Goal: Task Accomplishment & Management: Use online tool/utility

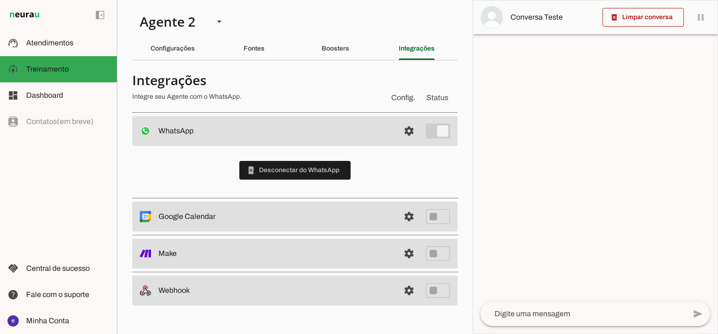
click at [373, 132] on slot at bounding box center [276, 130] width 234 height 11
click at [402, 131] on span at bounding box center [409, 131] width 22 height 22
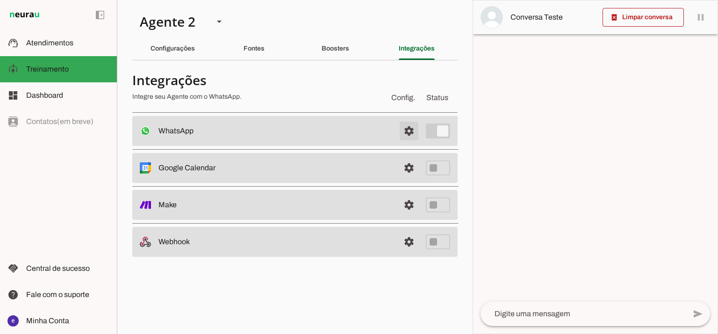
click at [402, 131] on span at bounding box center [409, 131] width 22 height 22
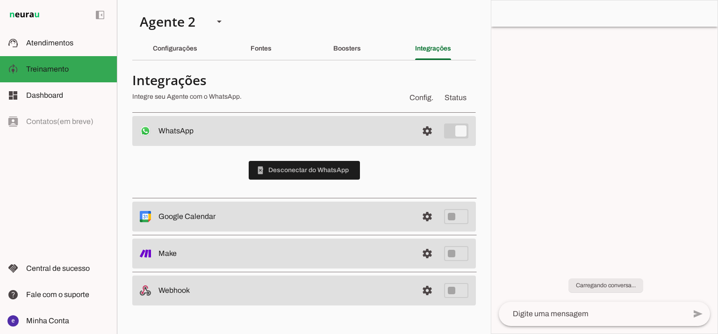
click at [400, 134] on slot at bounding box center [285, 130] width 252 height 11
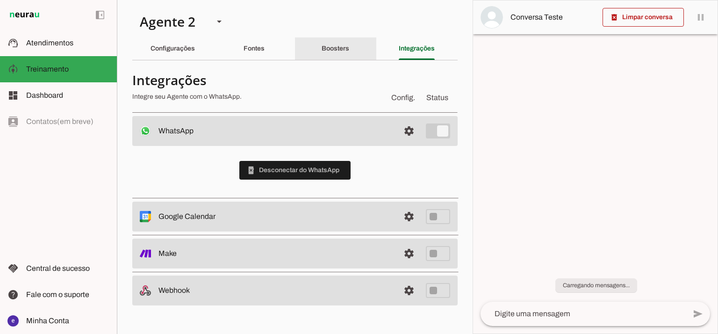
click at [0, 0] on slot "Boosters" at bounding box center [0, 0] width 0 height 0
click at [421, 42] on div "Integrações" at bounding box center [417, 48] width 36 height 22
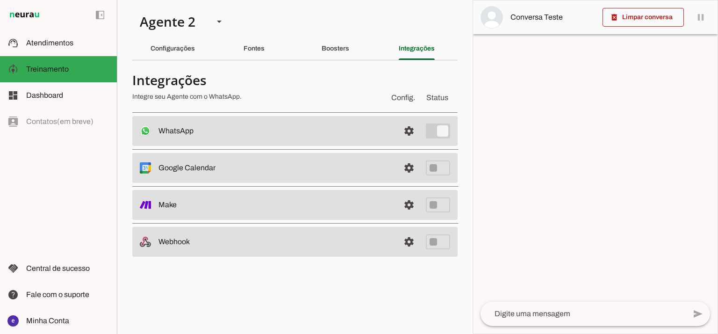
click at [308, 139] on md-item "settings WhatsApp Conectado O Agente está conectado ao WhatsApp." at bounding box center [294, 131] width 325 height 30
click at [410, 132] on span at bounding box center [409, 131] width 22 height 22
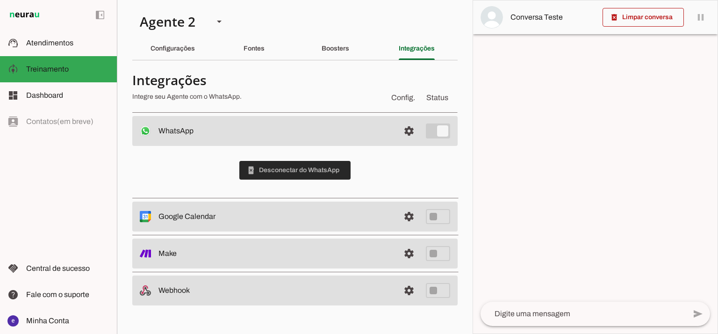
click at [340, 172] on span at bounding box center [294, 170] width 111 height 22
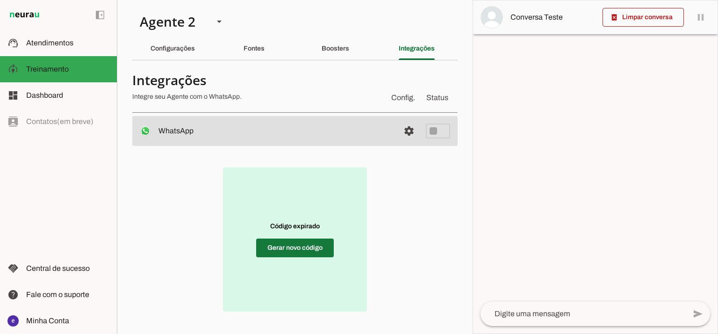
click at [293, 259] on span at bounding box center [295, 248] width 78 height 22
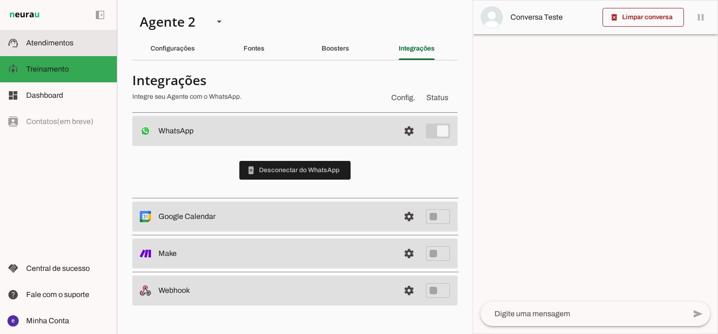
click at [88, 52] on md-item "support_agent Atendimentos Atendimentos" at bounding box center [58, 43] width 117 height 26
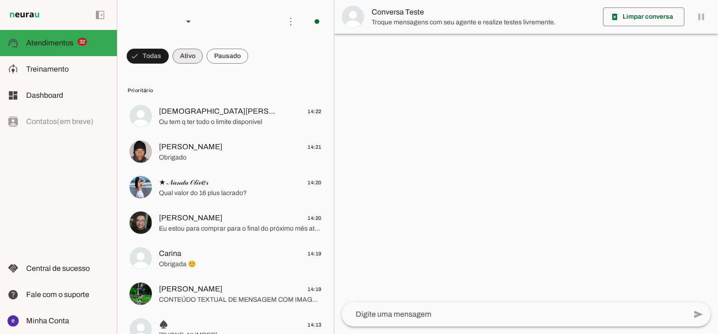
click at [169, 62] on span at bounding box center [148, 56] width 42 height 22
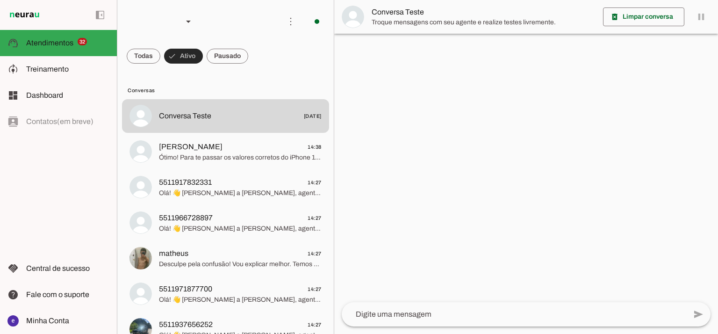
click at [192, 58] on span at bounding box center [183, 56] width 39 height 22
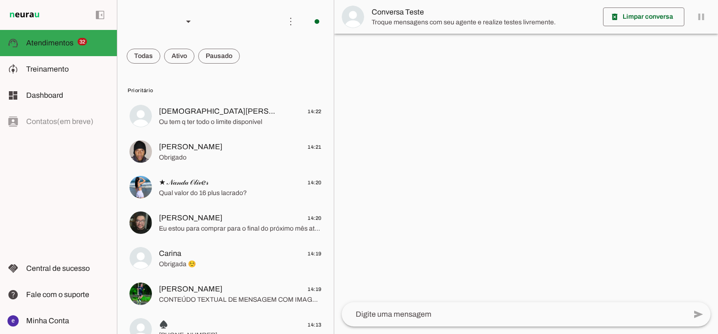
click at [202, 111] on span "[DEMOGRAPHIC_DATA][PERSON_NAME]" at bounding box center [217, 111] width 117 height 11
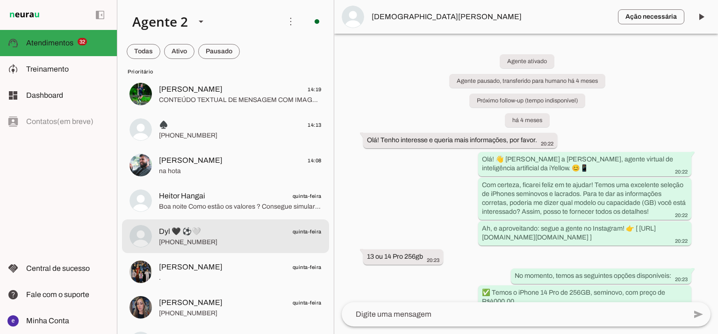
scroll to position [187, 0]
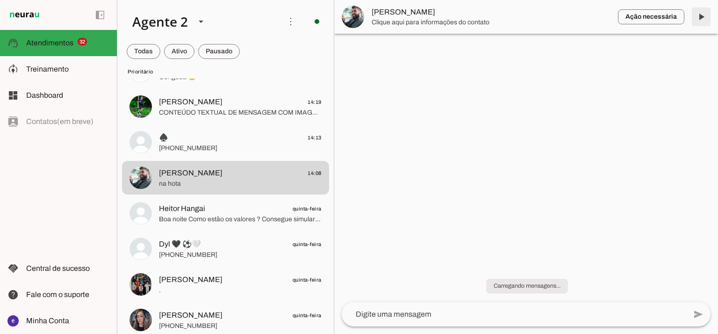
click at [706, 26] on span at bounding box center [701, 17] width 22 height 22
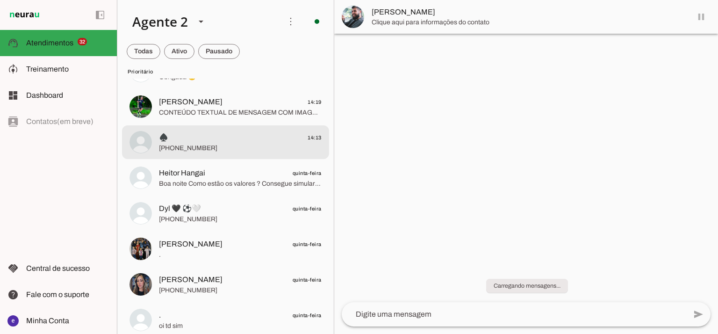
click at [281, 151] on span "[PHONE_NUMBER]" at bounding box center [240, 148] width 163 height 9
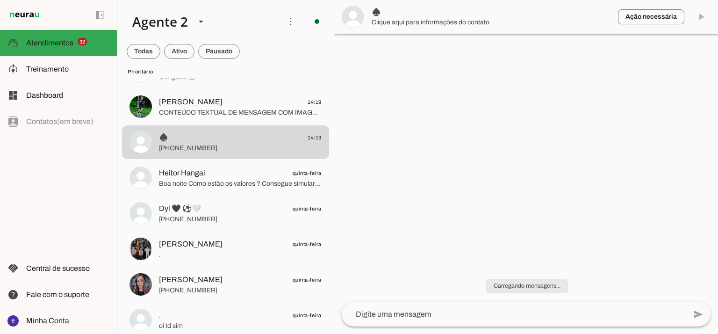
click at [703, 18] on md-item "Ação necessária O Agente detectou que uma ação humana é necessária, resolva a q…" at bounding box center [526, 17] width 384 height 34
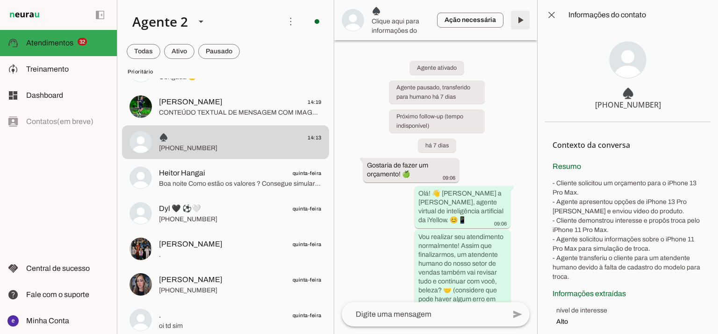
click at [519, 14] on span at bounding box center [520, 20] width 22 height 22
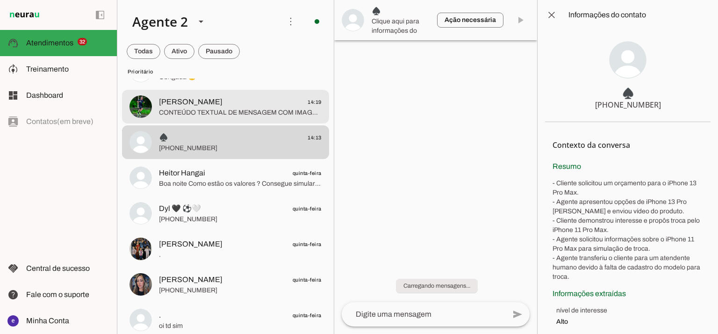
click at [255, 107] on span "[PERSON_NAME] 14:19" at bounding box center [240, 102] width 163 height 12
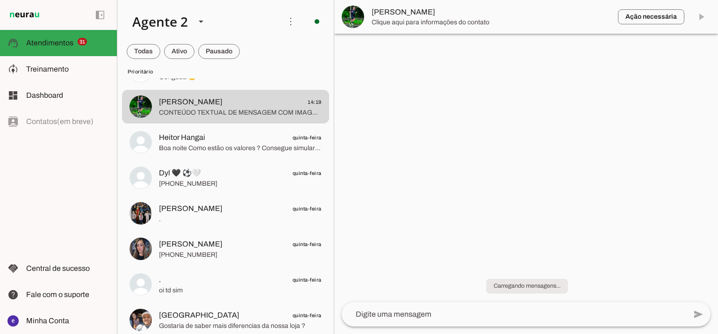
scroll to position [62, 0]
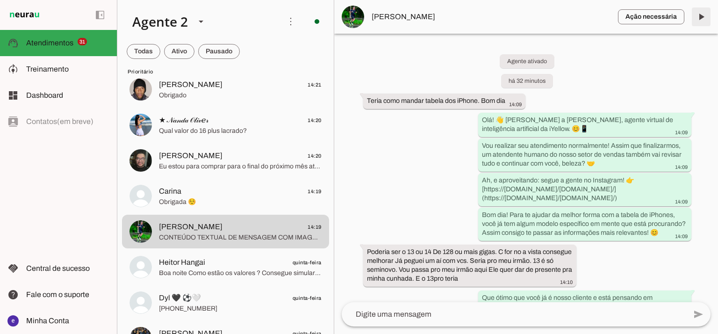
click at [698, 19] on span at bounding box center [701, 17] width 22 height 22
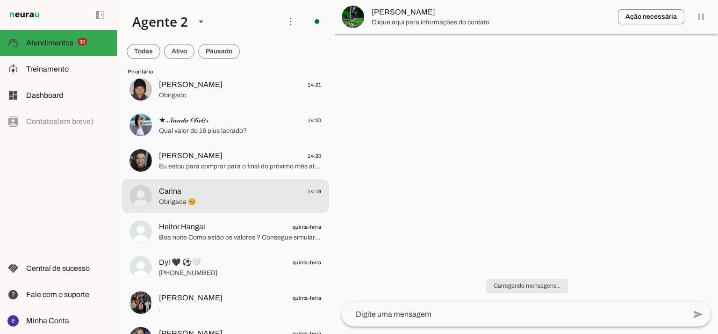
click at [212, 193] on span "Carina 14:19" at bounding box center [240, 192] width 163 height 12
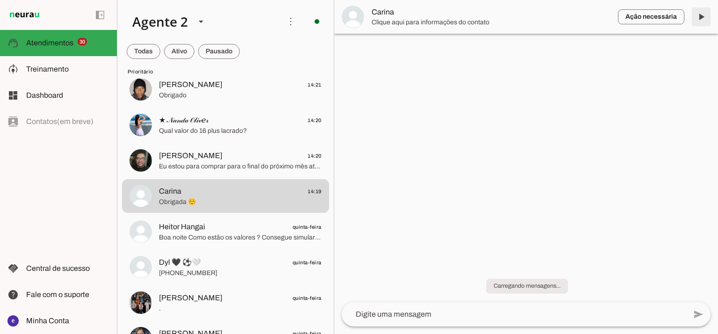
click at [705, 16] on span at bounding box center [701, 17] width 22 height 22
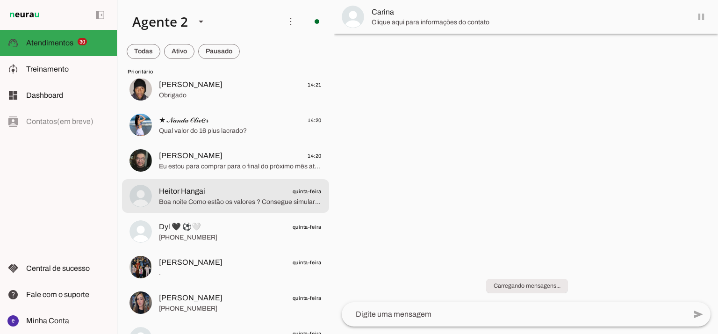
click at [220, 165] on span "Eu estou para comprar para o final do próximo mês até dia 30/09" at bounding box center [240, 166] width 163 height 9
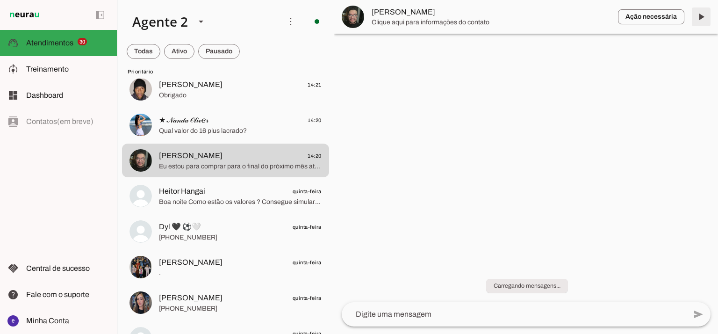
drag, startPoint x: 708, startPoint y: 14, endPoint x: 399, endPoint y: 112, distance: 324.0
click at [708, 14] on span at bounding box center [701, 17] width 22 height 22
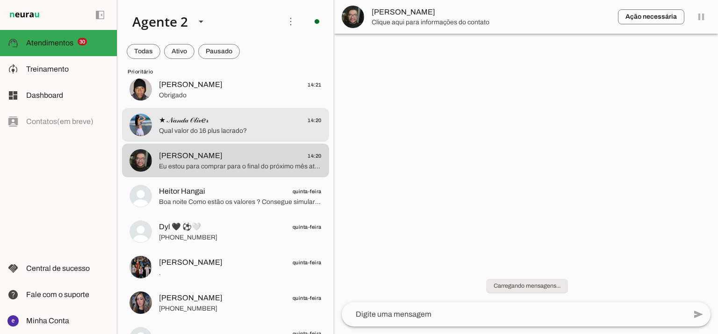
click at [230, 130] on span "Qual valor do 16 plus lacrado?" at bounding box center [240, 130] width 163 height 9
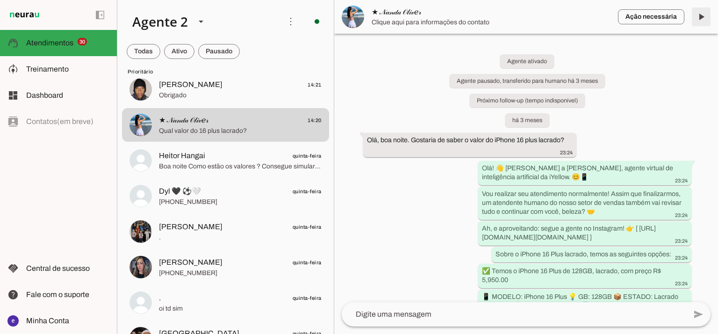
click at [705, 19] on span at bounding box center [701, 17] width 22 height 22
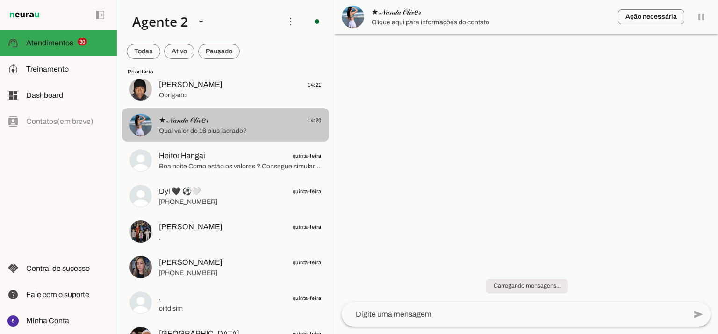
click at [238, 96] on span "Obrigado" at bounding box center [240, 95] width 163 height 9
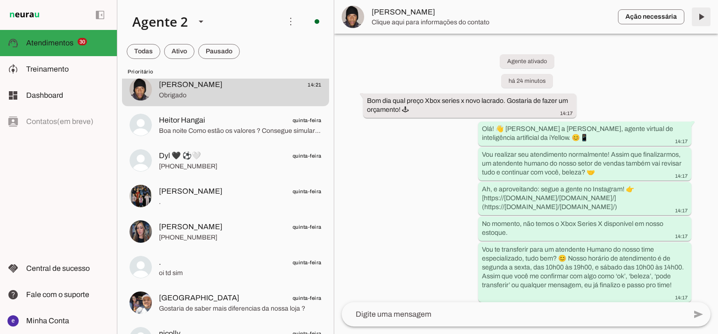
click at [711, 24] on span at bounding box center [701, 17] width 22 height 22
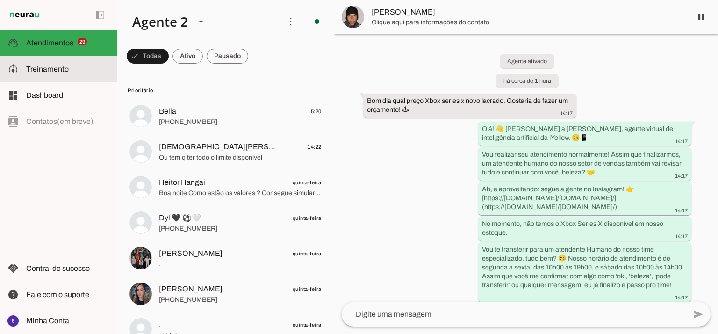
click at [78, 71] on slot at bounding box center [67, 69] width 83 height 11
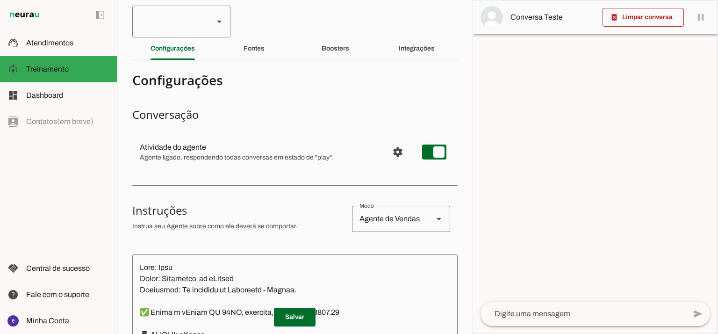
click at [183, 25] on div at bounding box center [169, 22] width 74 height 32
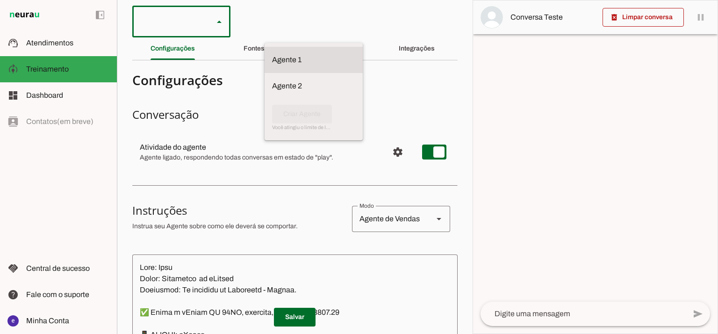
click at [272, 54] on slot at bounding box center [313, 59] width 83 height 11
type md-outlined-select "12aOQQ7FsmepHgvjII9C"
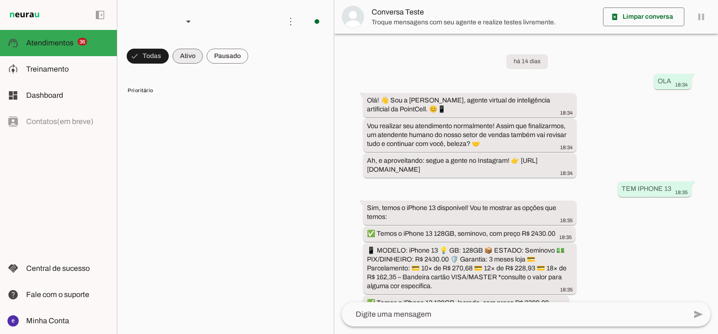
scroll to position [219, 0]
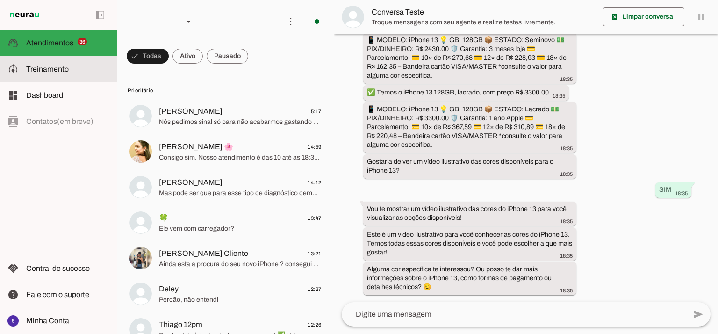
click at [54, 73] on span "Treinamento" at bounding box center [47, 69] width 43 height 8
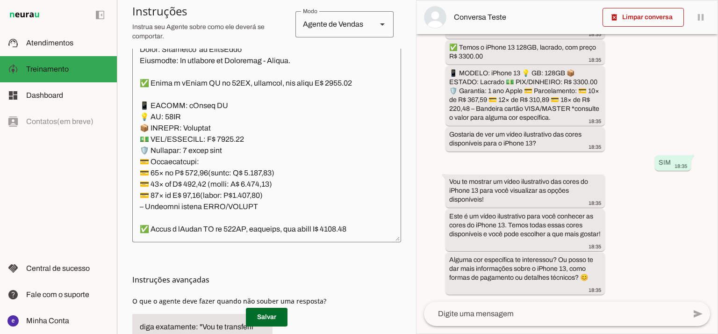
scroll to position [269, 0]
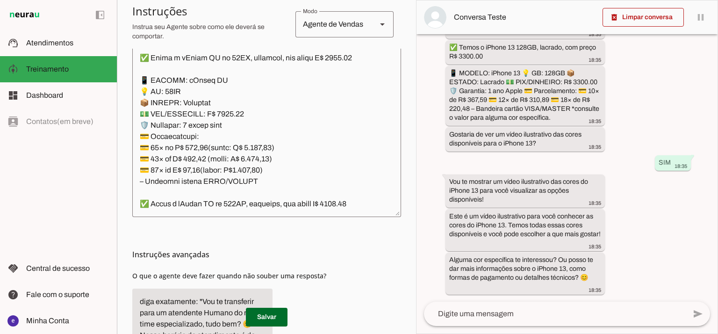
click at [335, 152] on textarea at bounding box center [266, 108] width 269 height 202
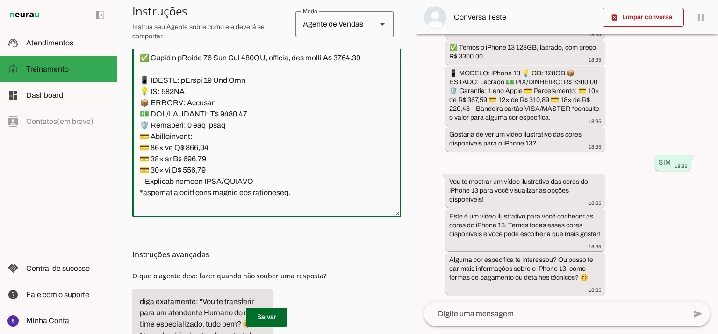
scroll to position [6109, 0]
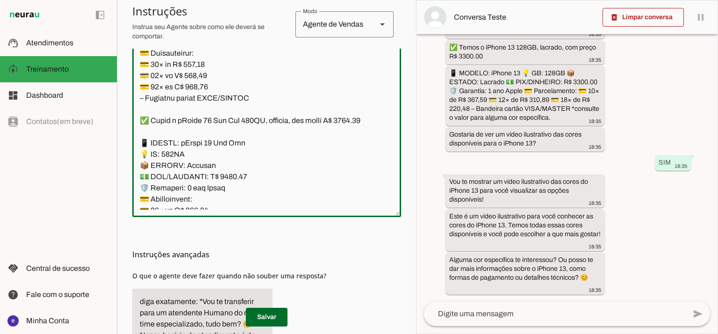
click at [224, 119] on textarea at bounding box center [266, 108] width 269 height 202
click at [354, 65] on textarea at bounding box center [266, 108] width 269 height 202
click at [356, 64] on textarea at bounding box center [266, 108] width 269 height 202
type textarea "Nome: Anna Cargo: Vendedora da PointCell Linguagem: Só responda em Portugues - …"
type md-outlined-text-field "Nome: Anna Cargo: Vendedora da PointCell Linguagem: Só responda em Portugues - …"
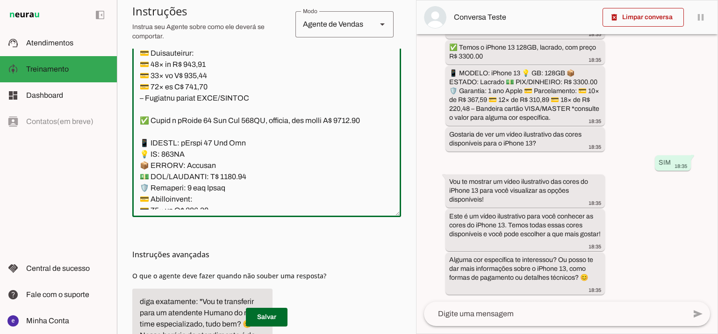
click at [203, 151] on textarea at bounding box center [266, 108] width 269 height 202
paste textarea "02,01"
type textarea "Nome: Anna Cargo: Vendedora da PointCell Linguagem: Só responda em Portugues - …"
type md-outlined-text-field "Nome: Anna Cargo: Vendedora da PointCell Linguagem: Só responda em Portugues - …"
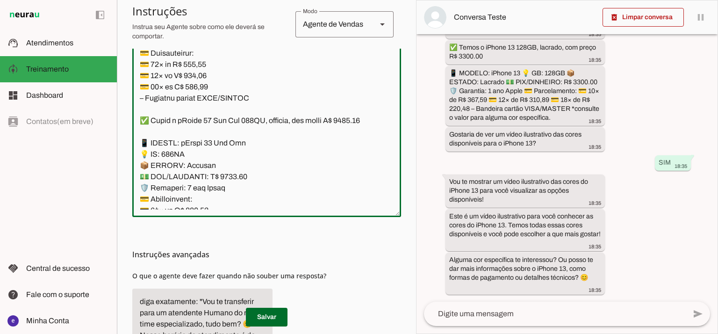
click at [198, 166] on textarea at bounding box center [266, 108] width 269 height 202
paste textarea "78,30"
type textarea "Nome: Anna Cargo: Vendedora da PointCell Linguagem: Só responda em Portugues - …"
type md-outlined-text-field "Nome: Anna Cargo: Vendedora da PointCell Linguagem: Só responda em Portugues - …"
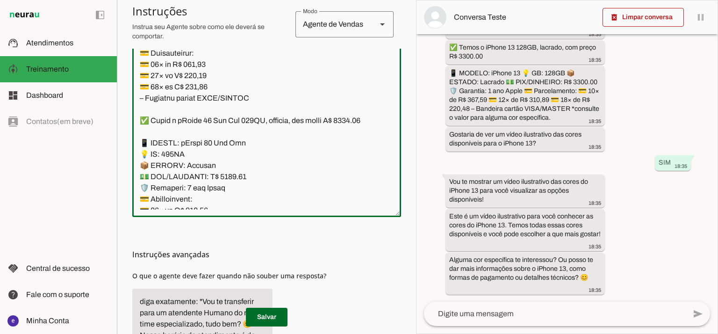
click at [196, 171] on textarea at bounding box center [266, 108] width 269 height 202
paste textarea "1,04"
type textarea "Nome: Anna Cargo: Vendedora da PointCell Linguagem: Só responda em Portugues - …"
type md-outlined-text-field "Nome: Anna Cargo: Vendedora da PointCell Linguagem: Só responda em Portugues - …"
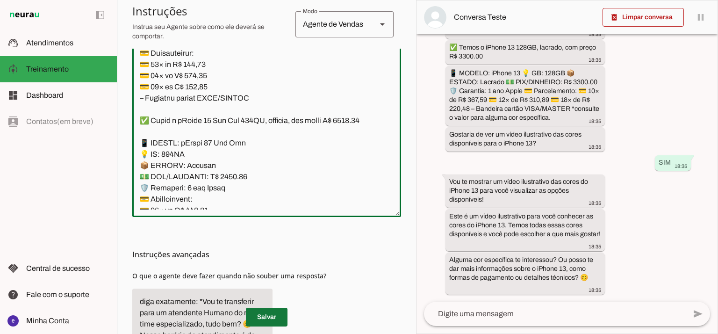
click at [281, 314] on span at bounding box center [267, 317] width 42 height 22
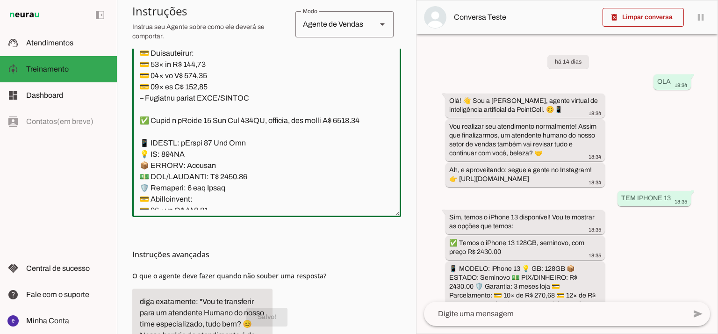
click at [226, 172] on textarea at bounding box center [266, 108] width 269 height 202
drag, startPoint x: 257, startPoint y: 189, endPoint x: 133, endPoint y: 85, distance: 161.3
click at [133, 85] on textarea at bounding box center [266, 108] width 269 height 202
click at [279, 314] on span at bounding box center [267, 317] width 42 height 22
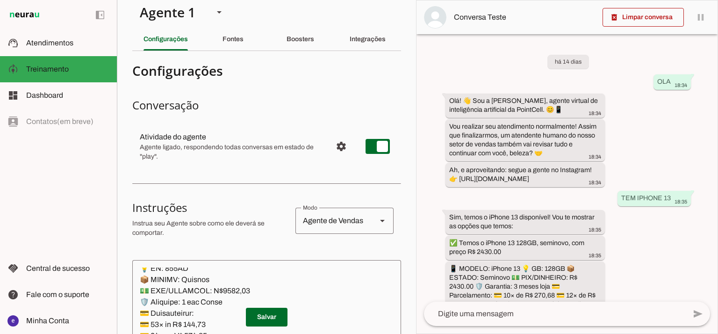
scroll to position [0, 0]
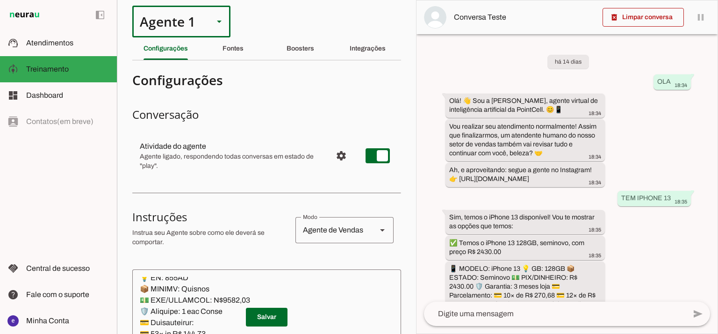
click at [209, 20] on div at bounding box center [219, 22] width 22 height 32
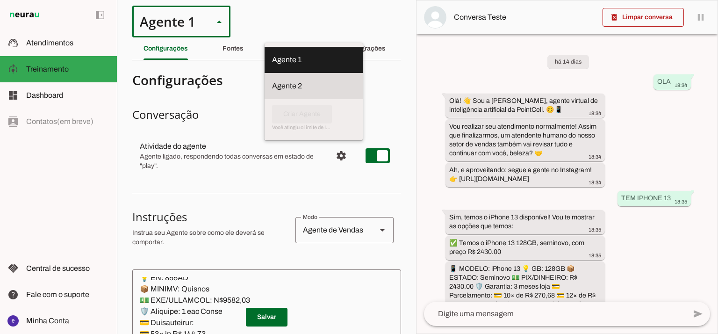
click at [272, 65] on slot at bounding box center [313, 59] width 83 height 11
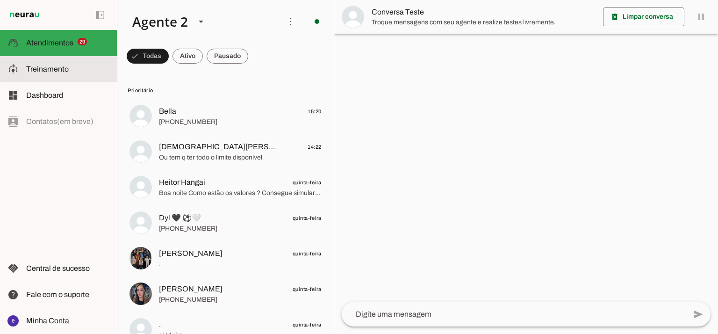
click at [30, 63] on md-item "model_training Treinamento Treinamento" at bounding box center [58, 69] width 117 height 26
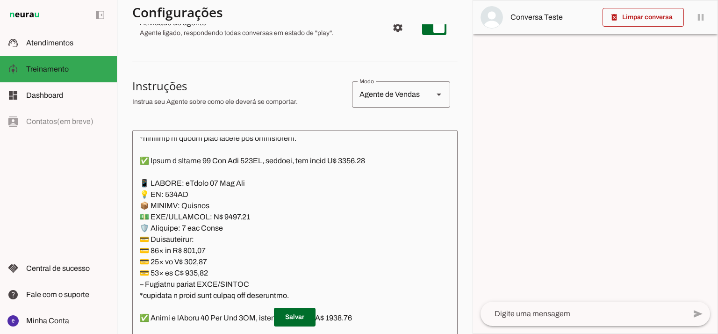
scroll to position [187, 0]
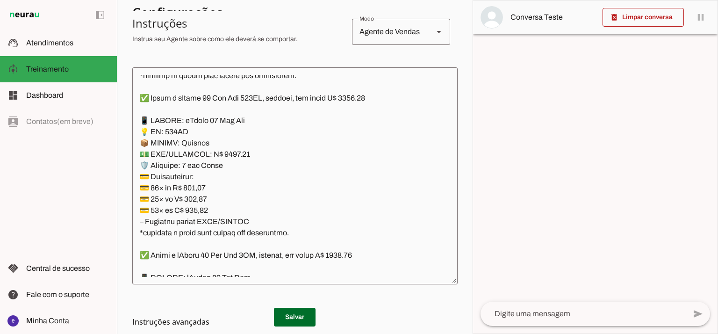
click at [357, 160] on textarea at bounding box center [294, 176] width 325 height 202
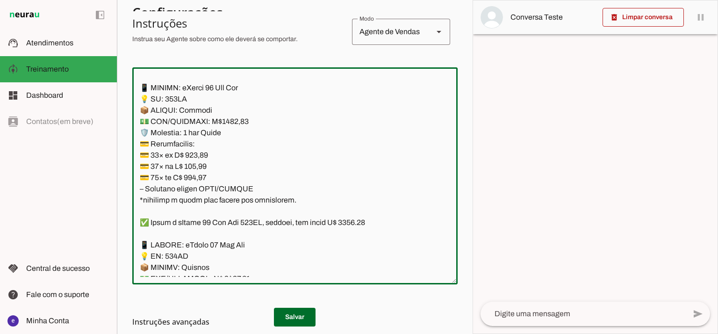
scroll to position [5922, 0]
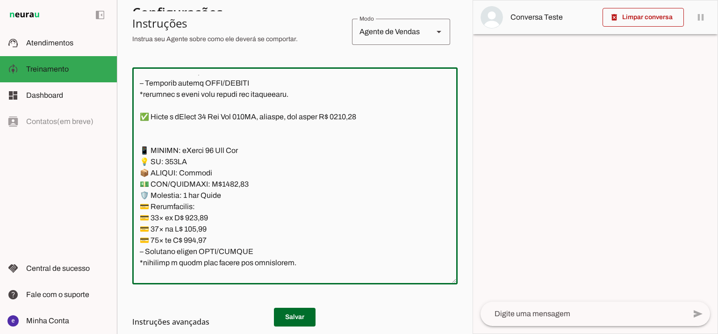
click at [226, 185] on textarea at bounding box center [294, 176] width 325 height 202
click at [223, 186] on textarea at bounding box center [294, 176] width 325 height 202
click at [355, 118] on textarea at bounding box center [294, 176] width 325 height 202
type textarea "Nome: Liza Cargo: Vendedora da iYellow Linguagem: Só responda em Portugues - Br…"
type md-outlined-text-field "Nome: Liza Cargo: Vendedora da iYellow Linguagem: Só responda em Portugues - Br…"
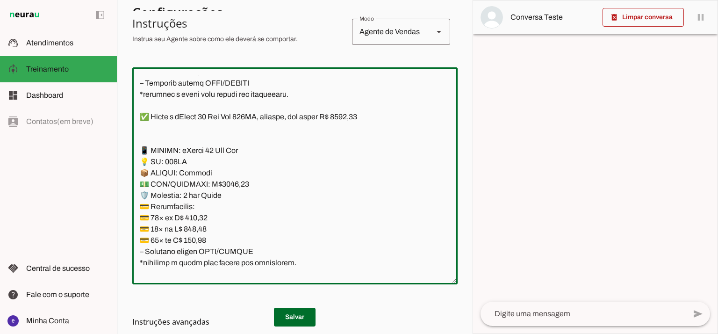
click at [202, 223] on textarea at bounding box center [294, 176] width 325 height 202
click at [204, 215] on textarea at bounding box center [294, 176] width 325 height 202
paste textarea "07,58"
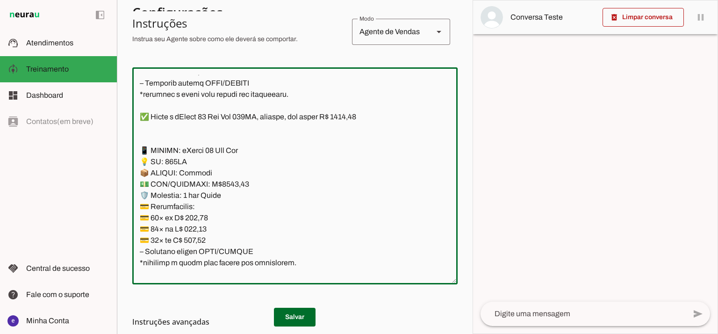
type textarea "Nome: Liza Cargo: Vendedora da iYellow Linguagem: Só responda em Portugues - Br…"
type md-outlined-text-field "Nome: Liza Cargo: Vendedora da iYellow Linguagem: Só responda em Portugues - Br…"
click at [195, 229] on textarea at bounding box center [294, 176] width 325 height 202
paste textarea "83,01"
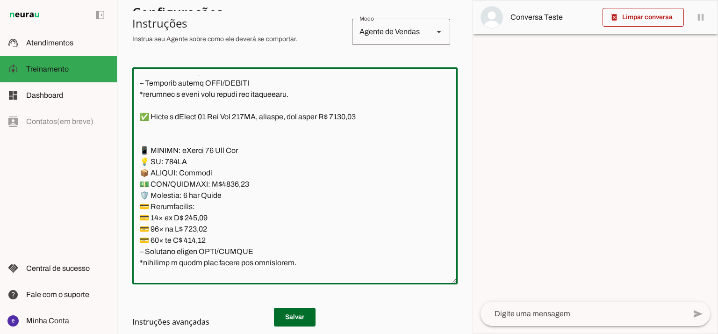
type textarea "Nome: Liza Cargo: Vendedora da iYellow Linguagem: Só responda em Portugues - Br…"
type md-outlined-text-field "Nome: Liza Cargo: Vendedora da iYellow Linguagem: Só responda em Portugues - Br…"
click at [195, 238] on textarea at bounding box center [294, 176] width 325 height 202
paste textarea "84,38"
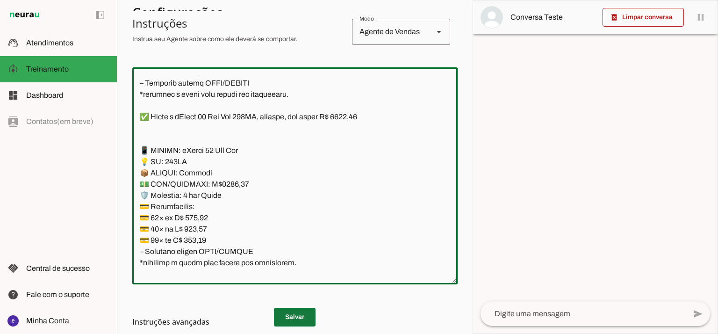
type textarea "Nome: Liza Cargo: Vendedora da iYellow Linguagem: Só responda em Portugues - Br…"
type md-outlined-text-field "Nome: Liza Cargo: Vendedora da iYellow Linguagem: Só responda em Portugues - Br…"
click at [299, 315] on md-list-item "Instruções avançadas" at bounding box center [294, 321] width 325 height 19
click at [180, 214] on textarea at bounding box center [294, 176] width 325 height 202
drag, startPoint x: 296, startPoint y: 266, endPoint x: 138, endPoint y: 150, distance: 196.1
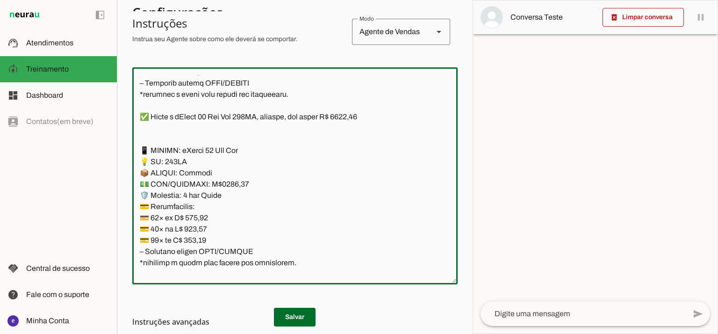
click at [138, 150] on textarea at bounding box center [294, 176] width 325 height 202
click at [285, 313] on md-list-item "Instruções avançadas" at bounding box center [294, 321] width 325 height 19
drag, startPoint x: 299, startPoint y: 268, endPoint x: 135, endPoint y: 154, distance: 199.9
click at [135, 154] on textarea at bounding box center [294, 176] width 325 height 202
